Goal: Task Accomplishment & Management: Manage account settings

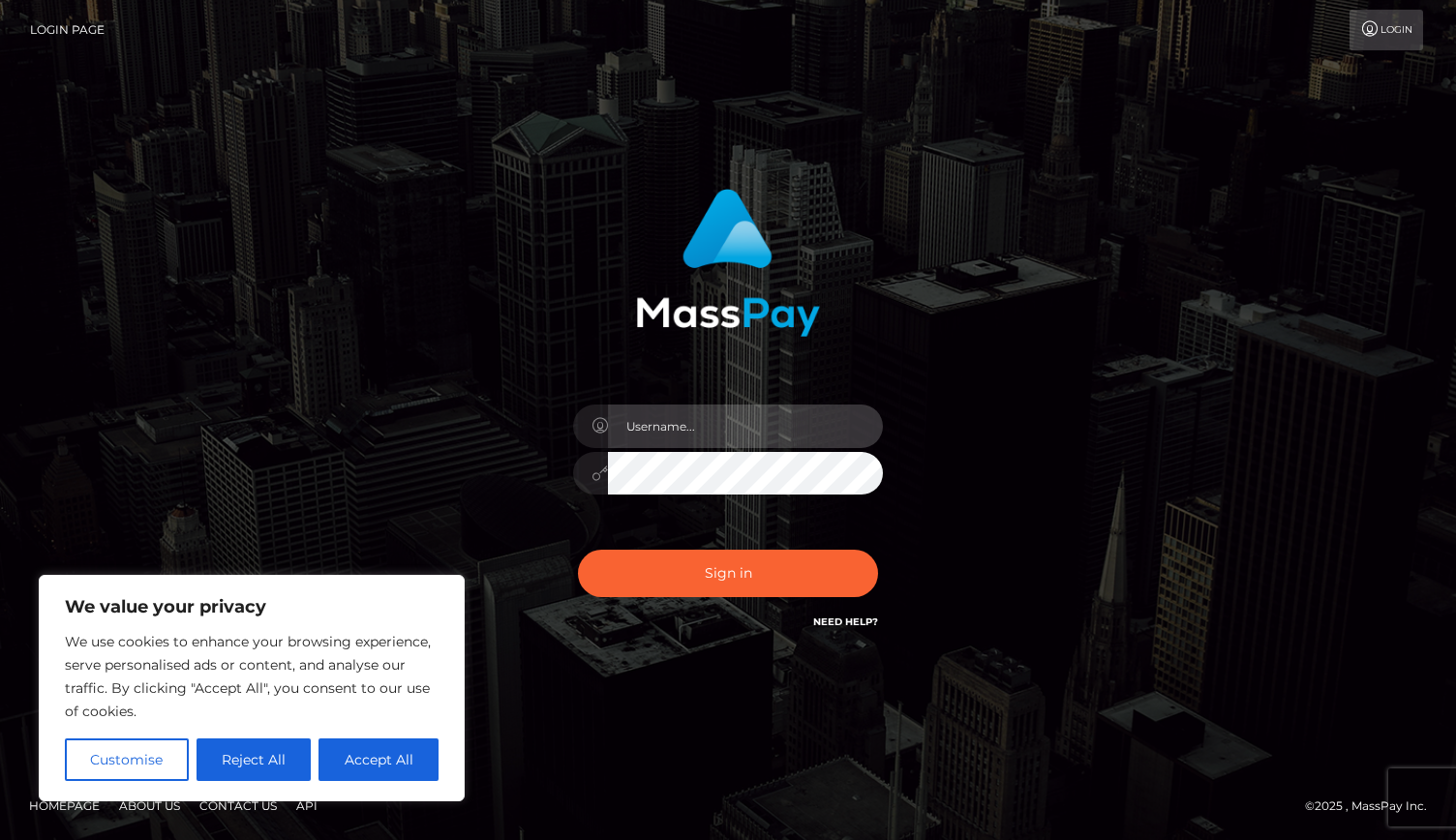
click at [740, 426] on input "text" at bounding box center [746, 427] width 275 height 44
type input "[EMAIL_ADDRESS][DOMAIN_NAME]"
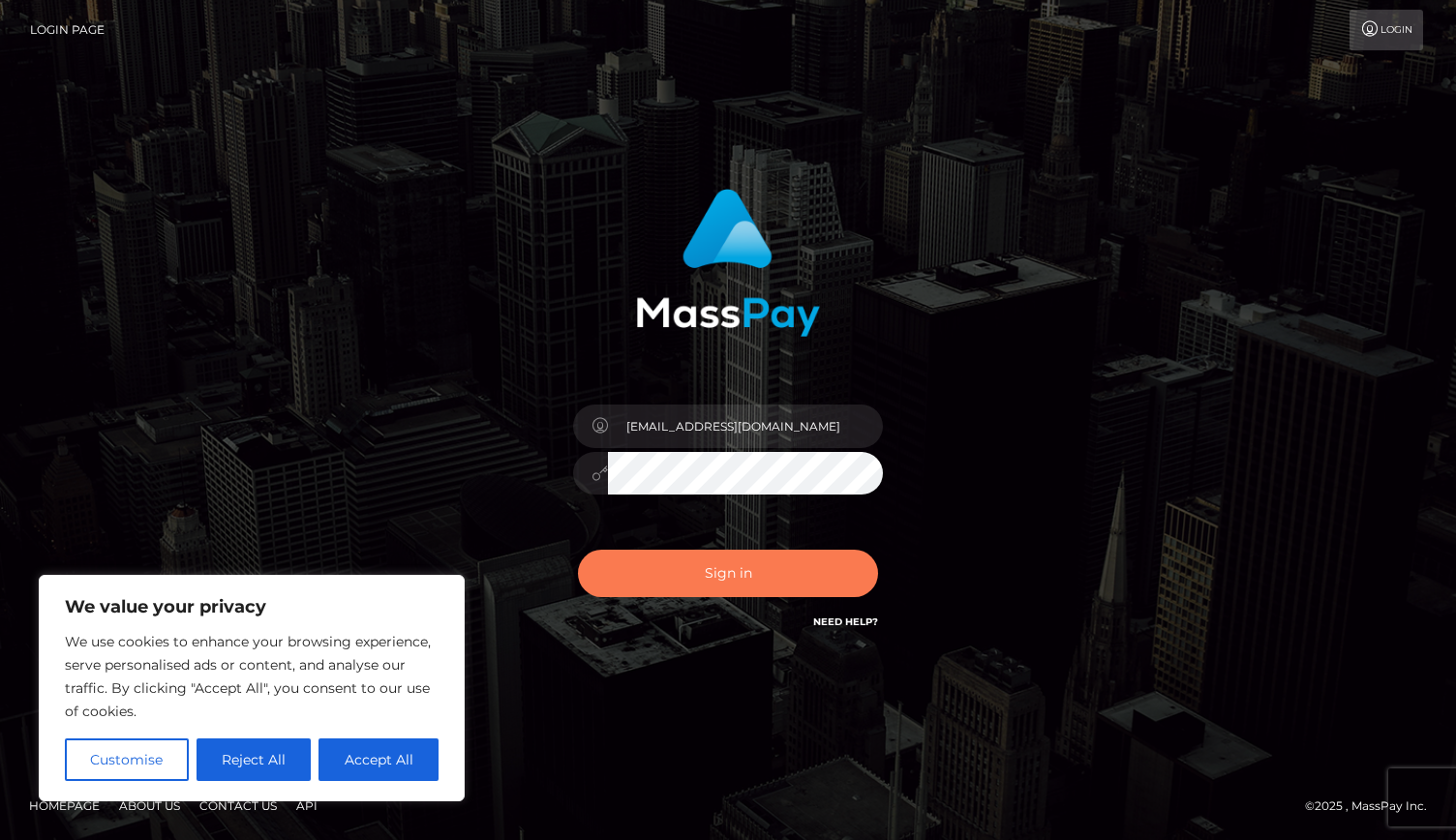
click at [809, 565] on button "Sign in" at bounding box center [727, 574] width 300 height 48
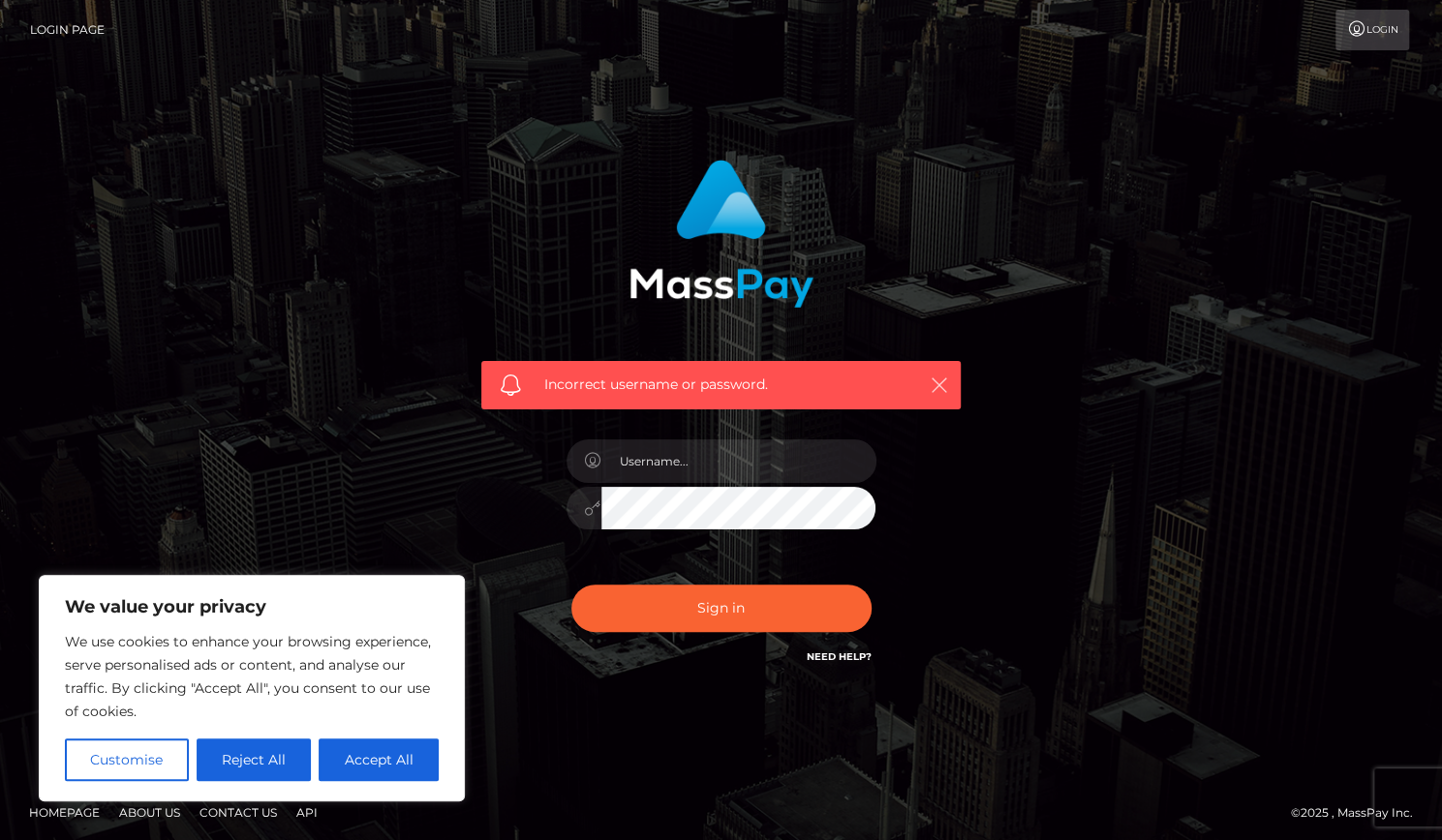
click at [936, 391] on icon "button" at bounding box center [940, 385] width 20 height 20
